Goal: Find specific page/section: Find specific page/section

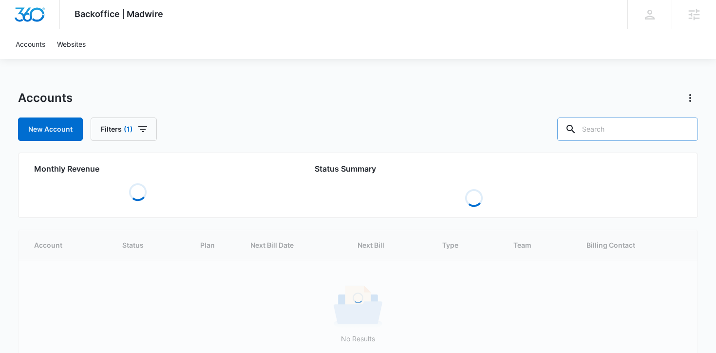
click at [623, 134] on input "text" at bounding box center [627, 128] width 141 height 23
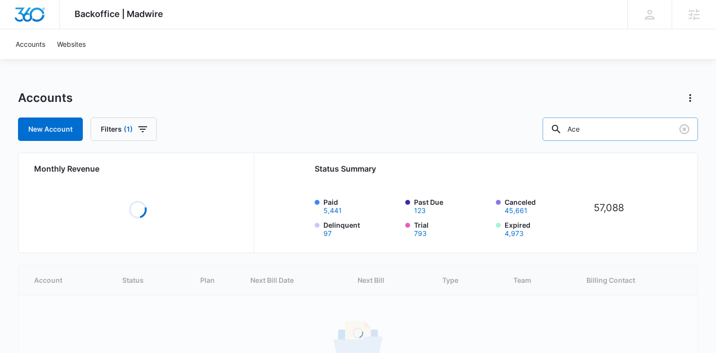
type input "Ace"
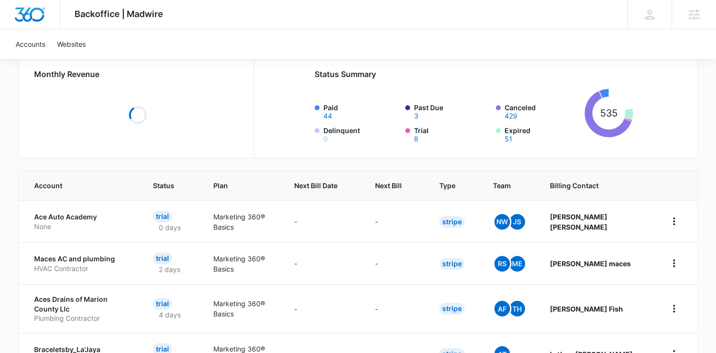
scroll to position [105, 0]
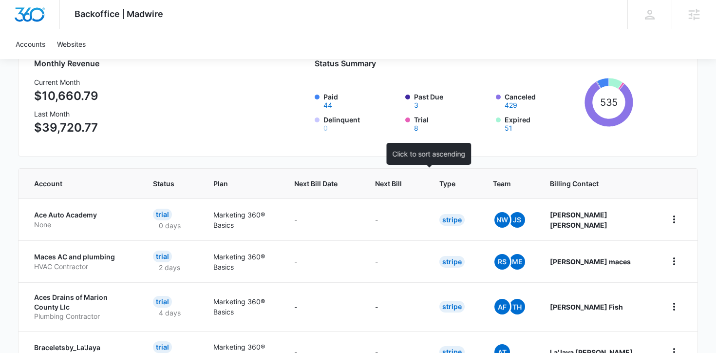
click at [402, 185] on span "Next Bill" at bounding box center [388, 183] width 27 height 10
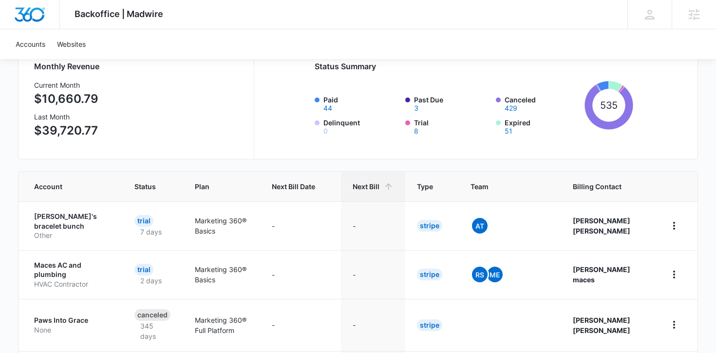
scroll to position [104, 0]
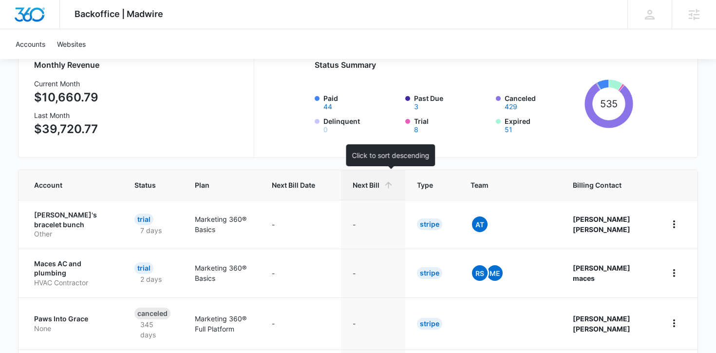
click at [380, 186] on span "Next Bill" at bounding box center [366, 185] width 27 height 10
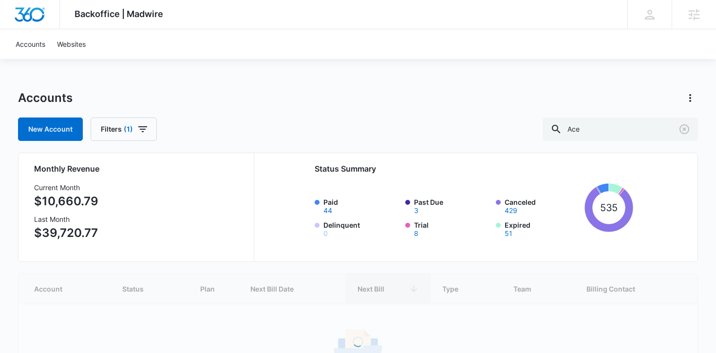
scroll to position [102, 0]
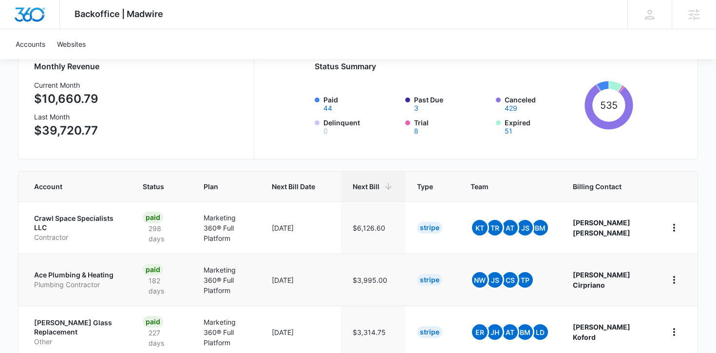
click at [77, 279] on p "Ace Plumbing & Heating" at bounding box center [76, 275] width 85 height 10
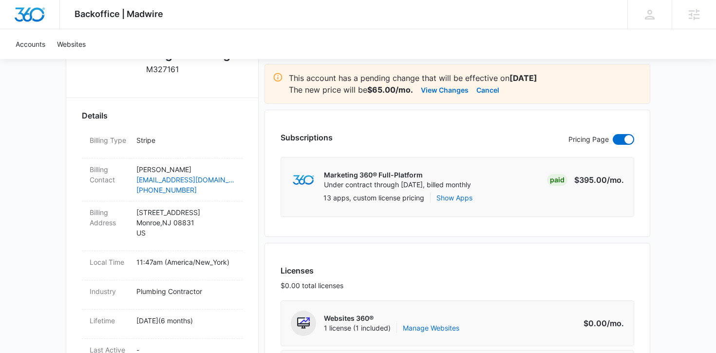
scroll to position [216, 0]
